Goal: Transaction & Acquisition: Purchase product/service

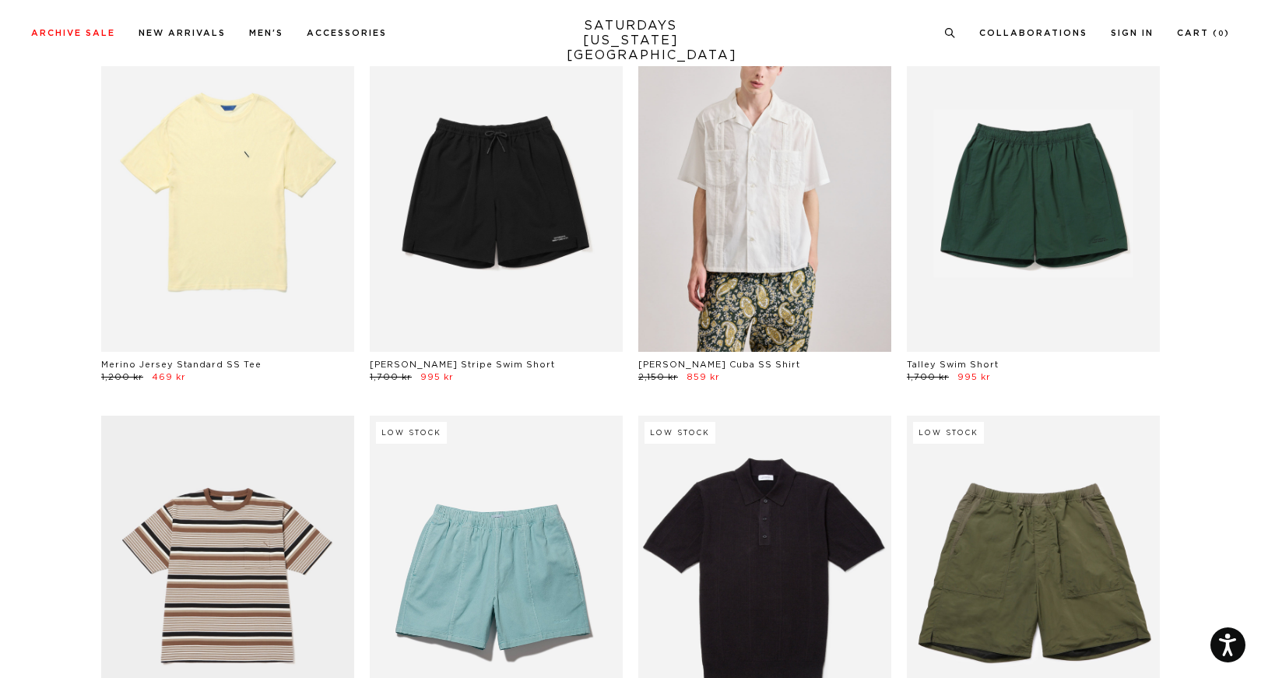
scroll to position [2277, 0]
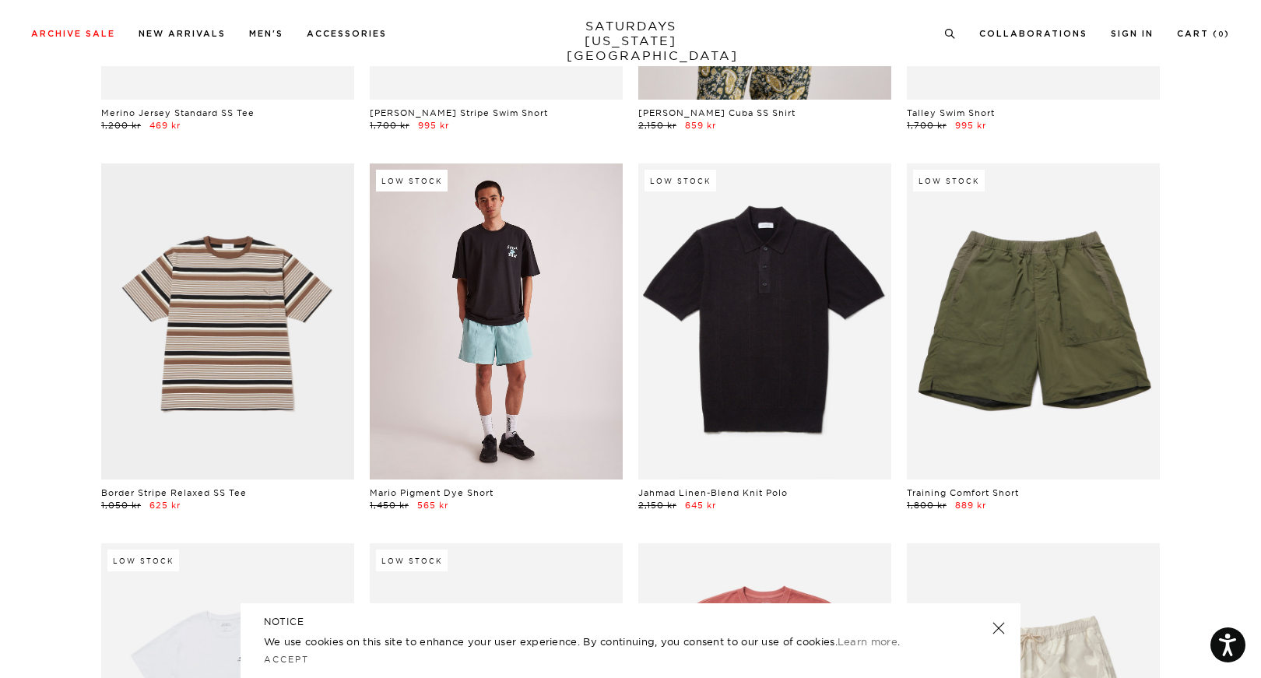
click at [545, 388] on link at bounding box center [496, 321] width 253 height 316
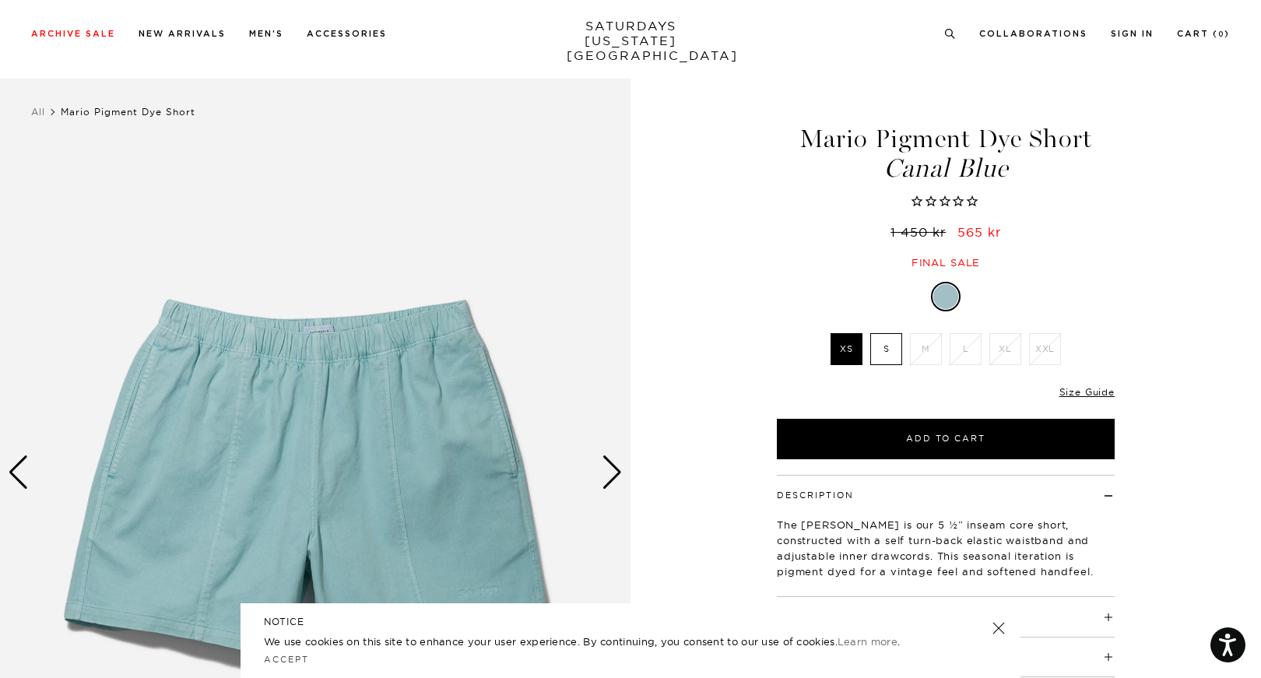
scroll to position [135, 0]
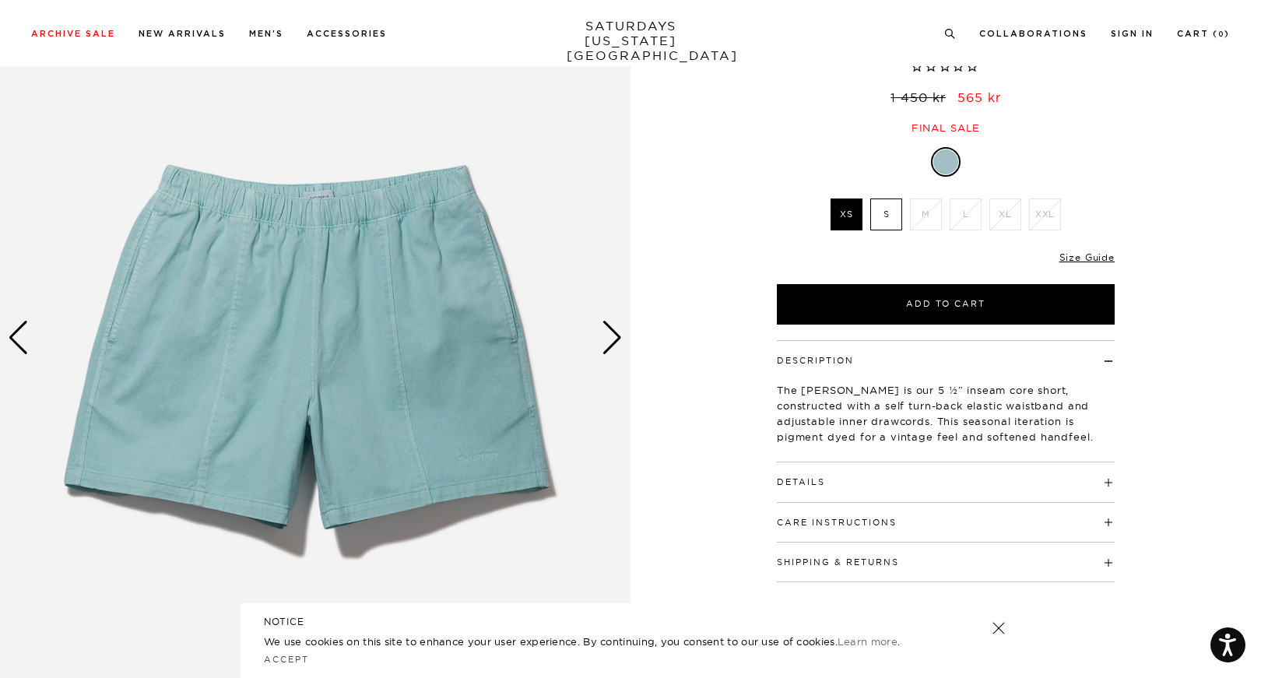
click at [892, 210] on label "S" at bounding box center [886, 214] width 32 height 32
click at [0, 0] on input "S" at bounding box center [0, 0] width 0 height 0
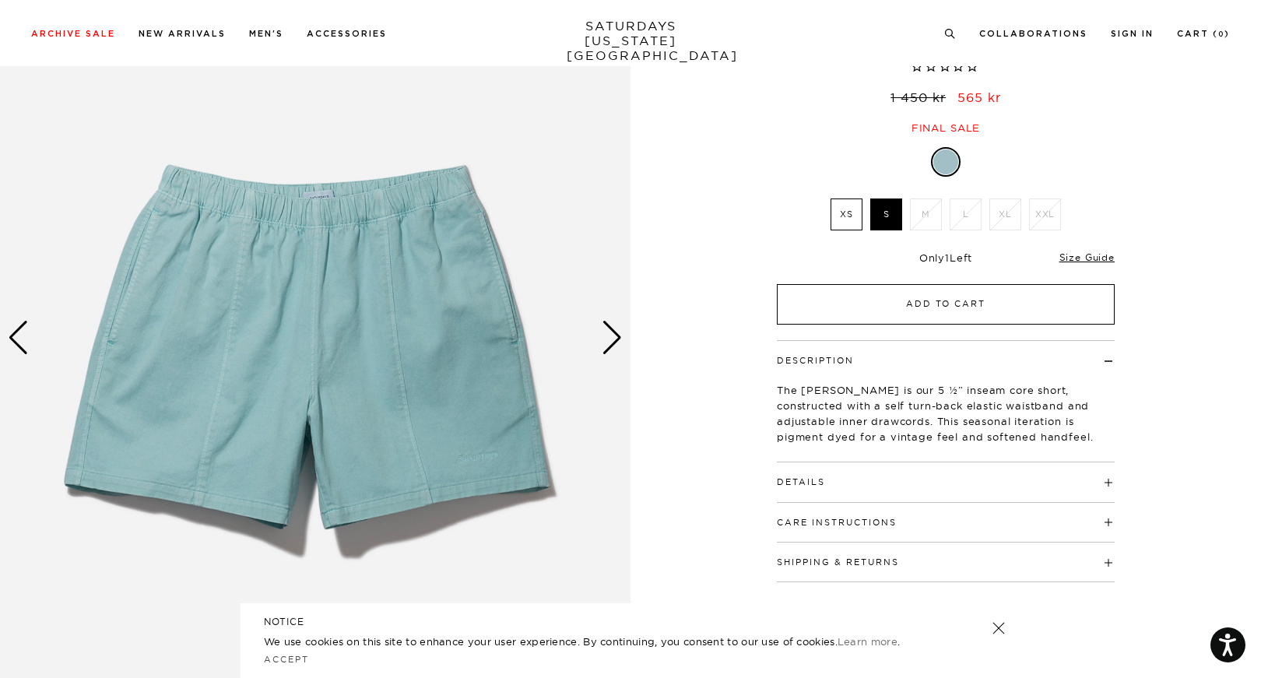
click at [910, 303] on button "Add to Cart" at bounding box center [946, 304] width 338 height 40
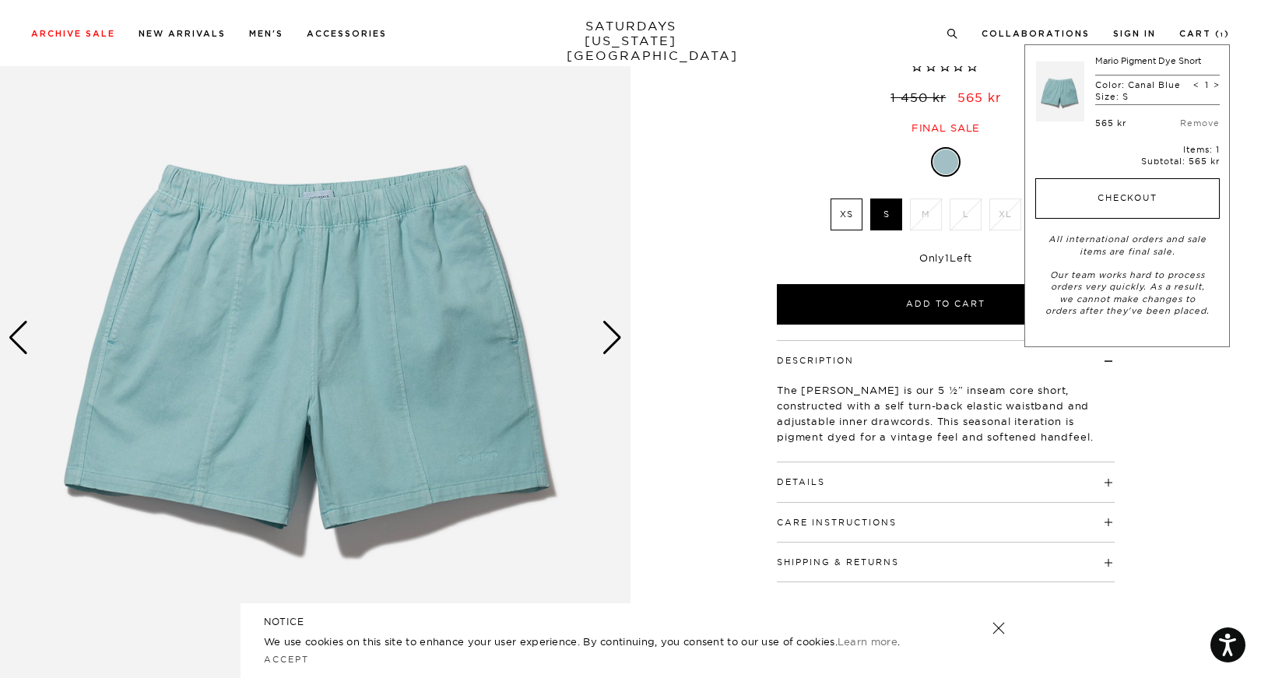
click at [1124, 210] on button "Checkout" at bounding box center [1127, 198] width 184 height 40
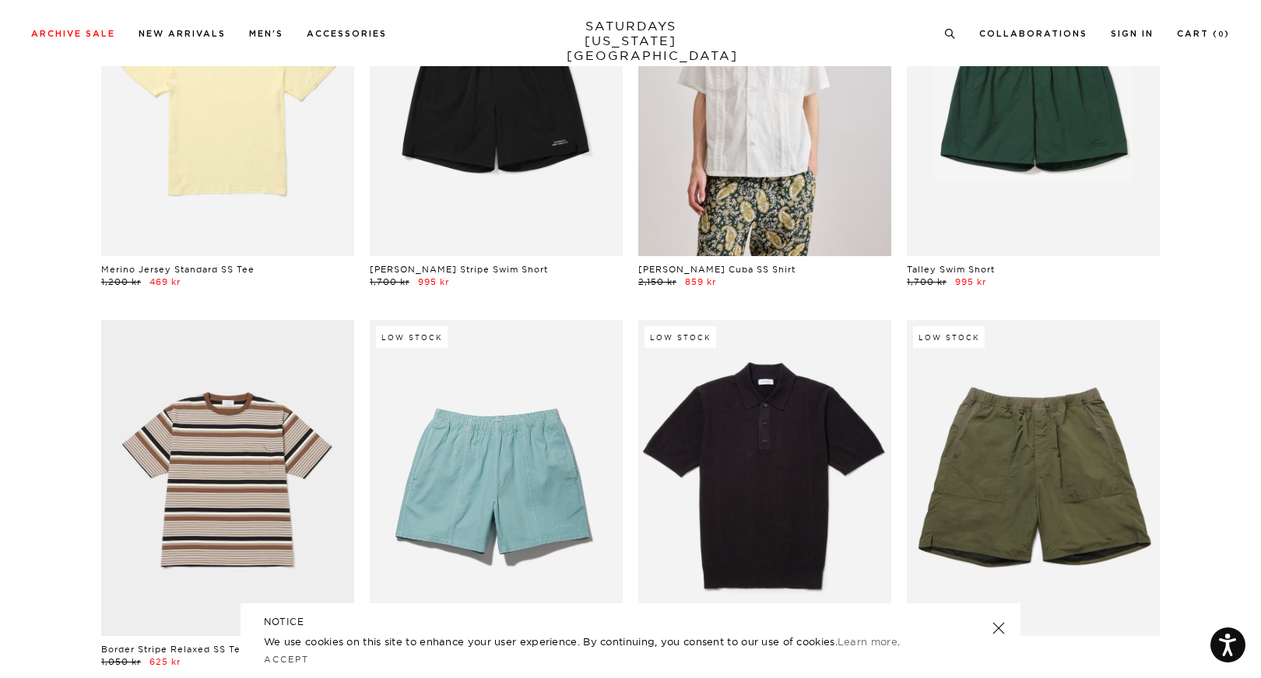
scroll to position [2193, 0]
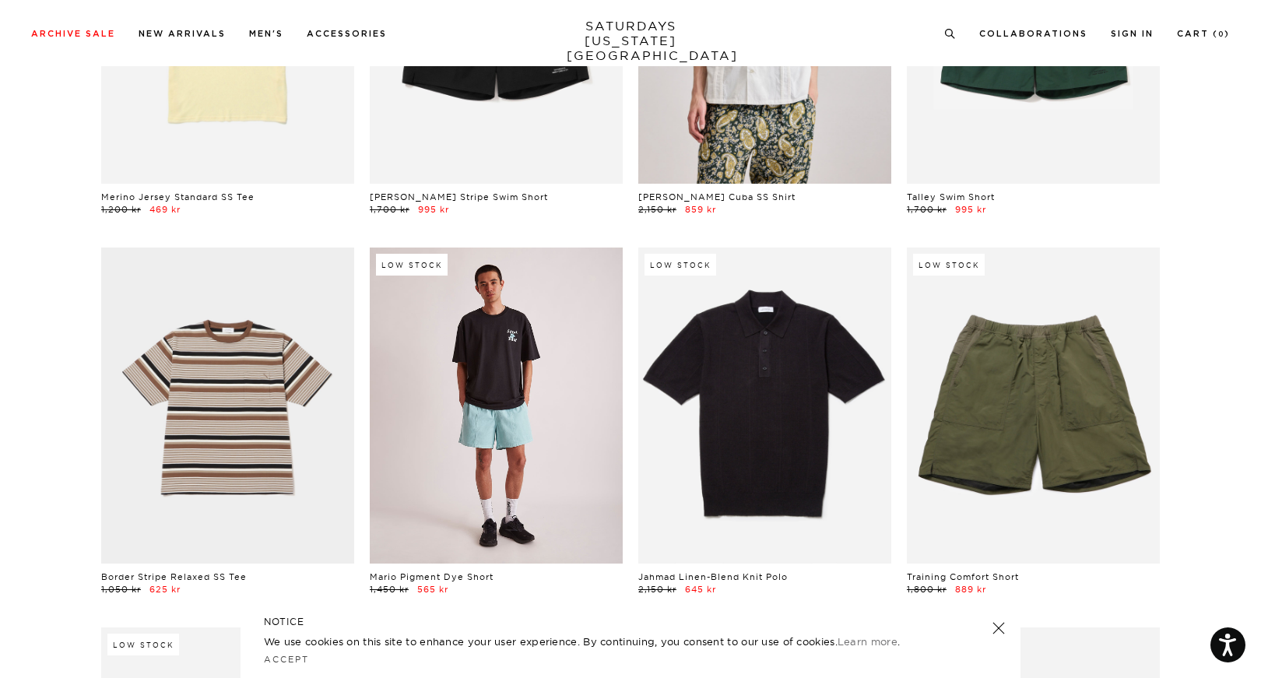
click at [493, 435] on link at bounding box center [496, 405] width 253 height 316
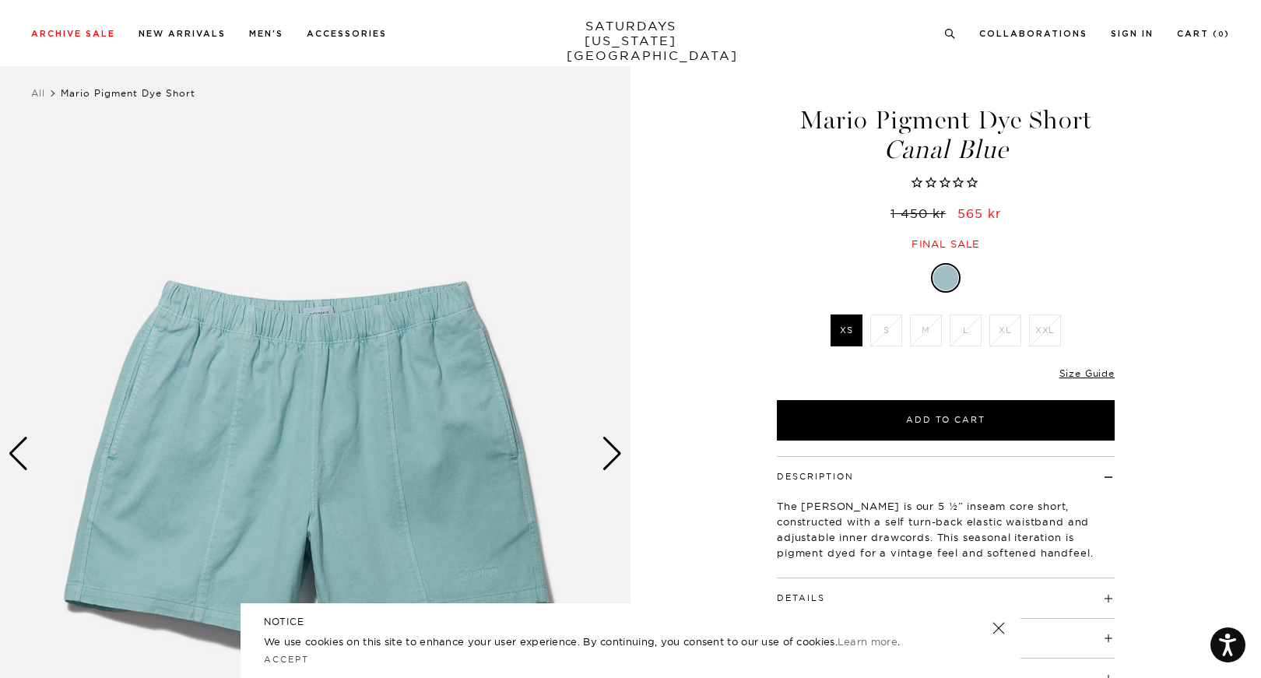
scroll to position [141, 0]
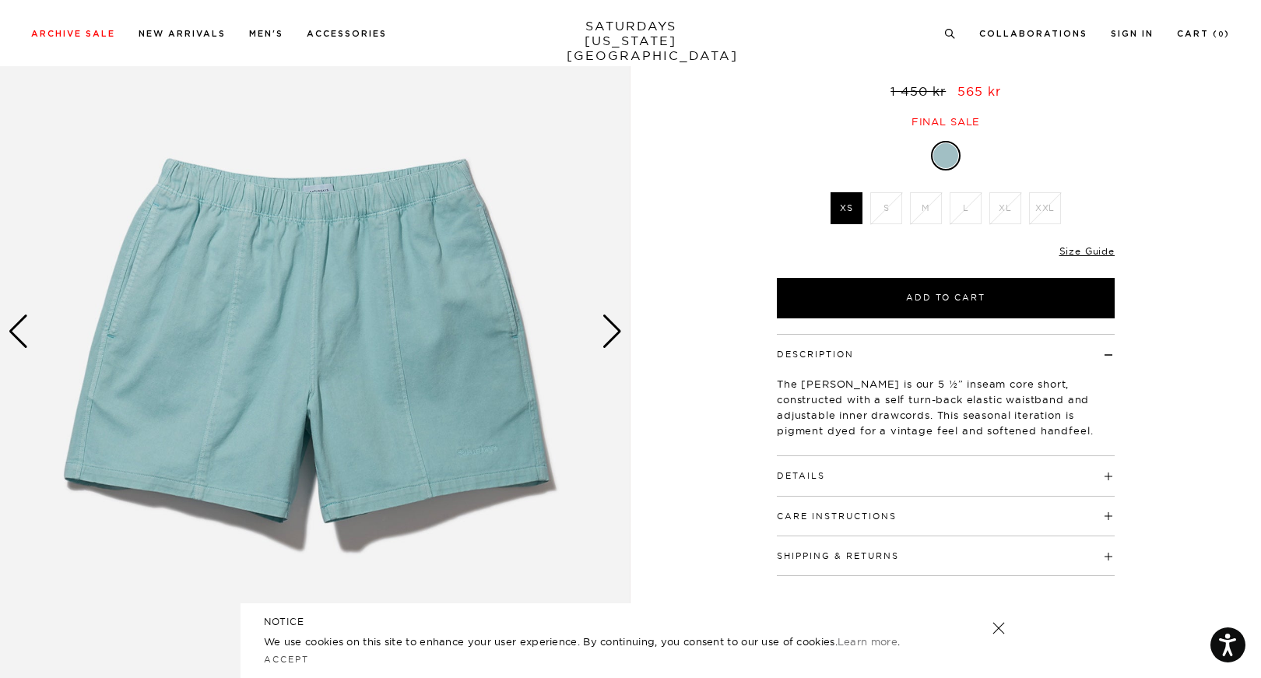
click at [608, 338] on div "Next slide" at bounding box center [611, 331] width 21 height 34
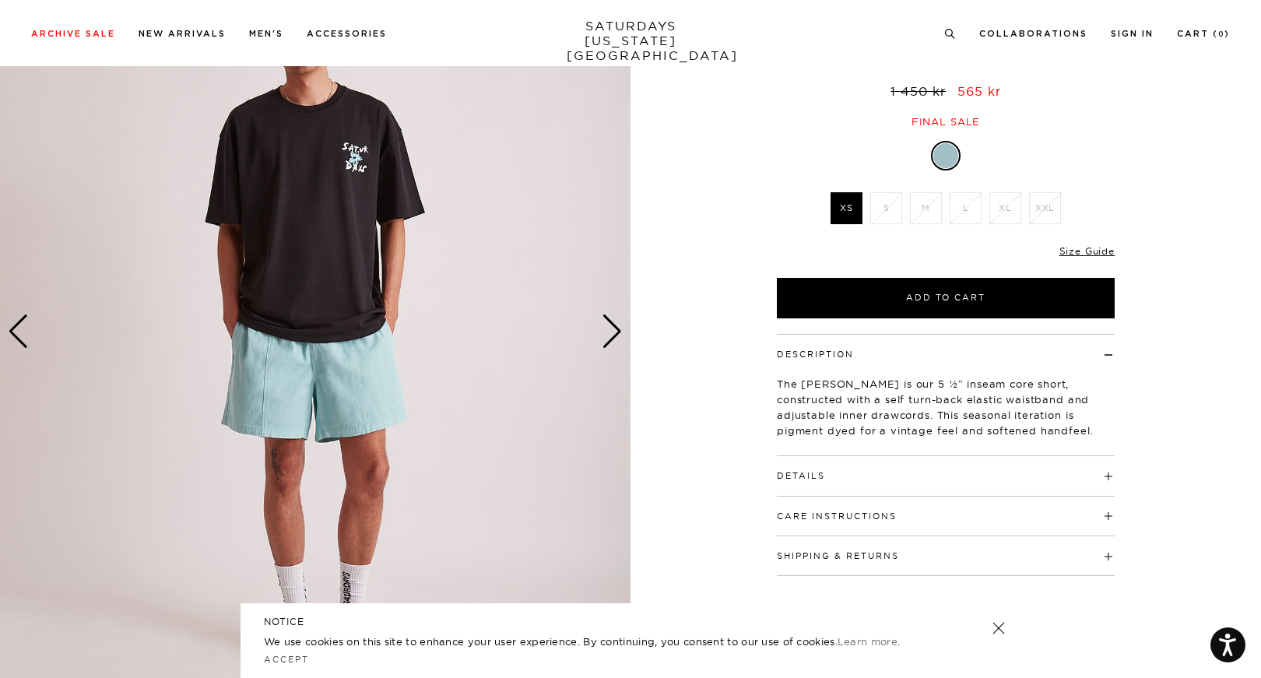
click at [608, 338] on div "Next slide" at bounding box center [611, 331] width 21 height 34
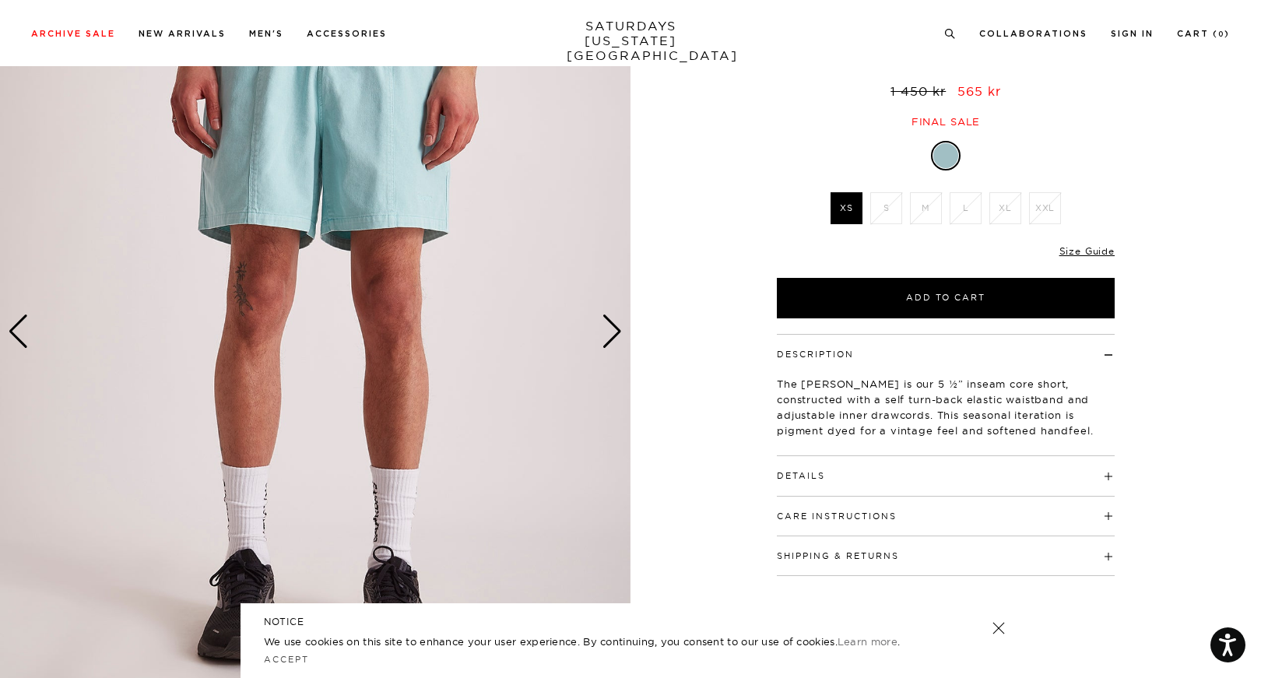
click at [607, 338] on div "Next slide" at bounding box center [611, 331] width 21 height 34
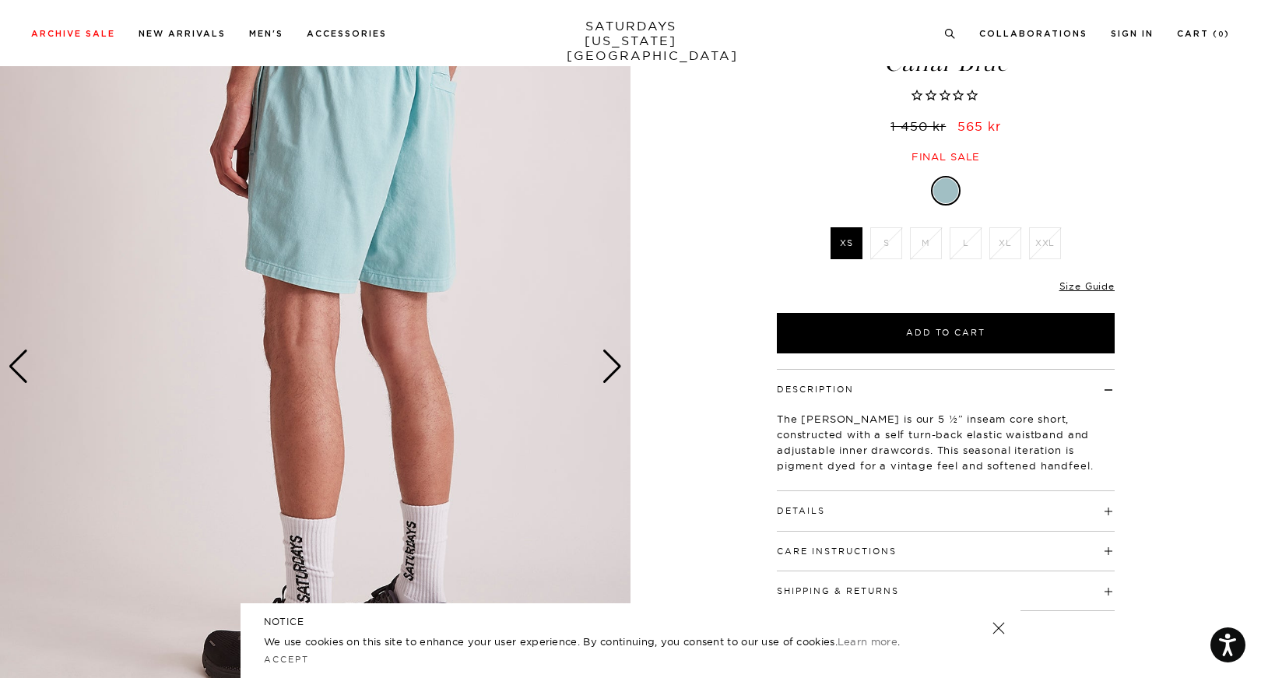
scroll to position [98, 0]
